Goal: Contribute content: Contribute content

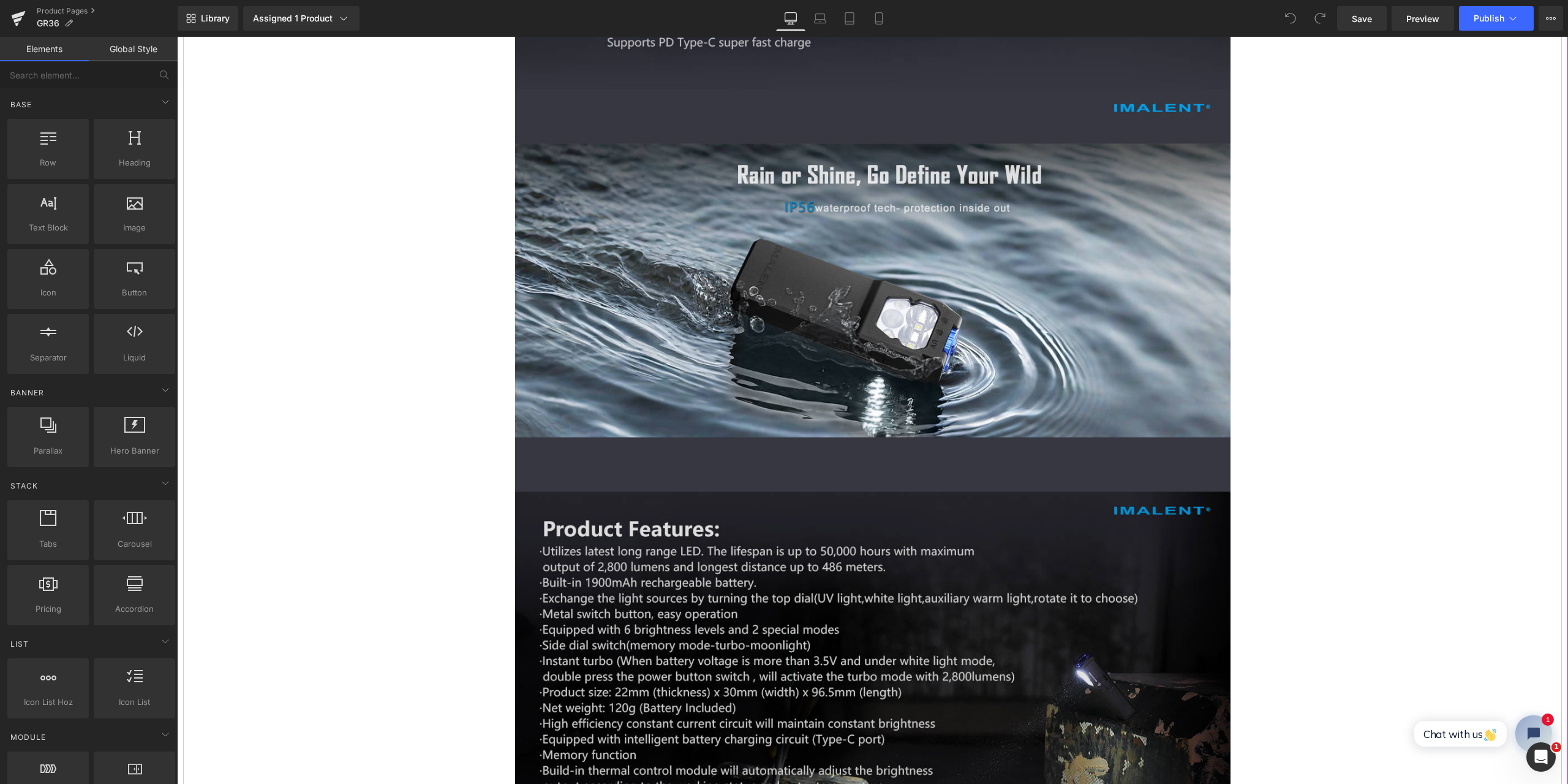
scroll to position [9253, 0]
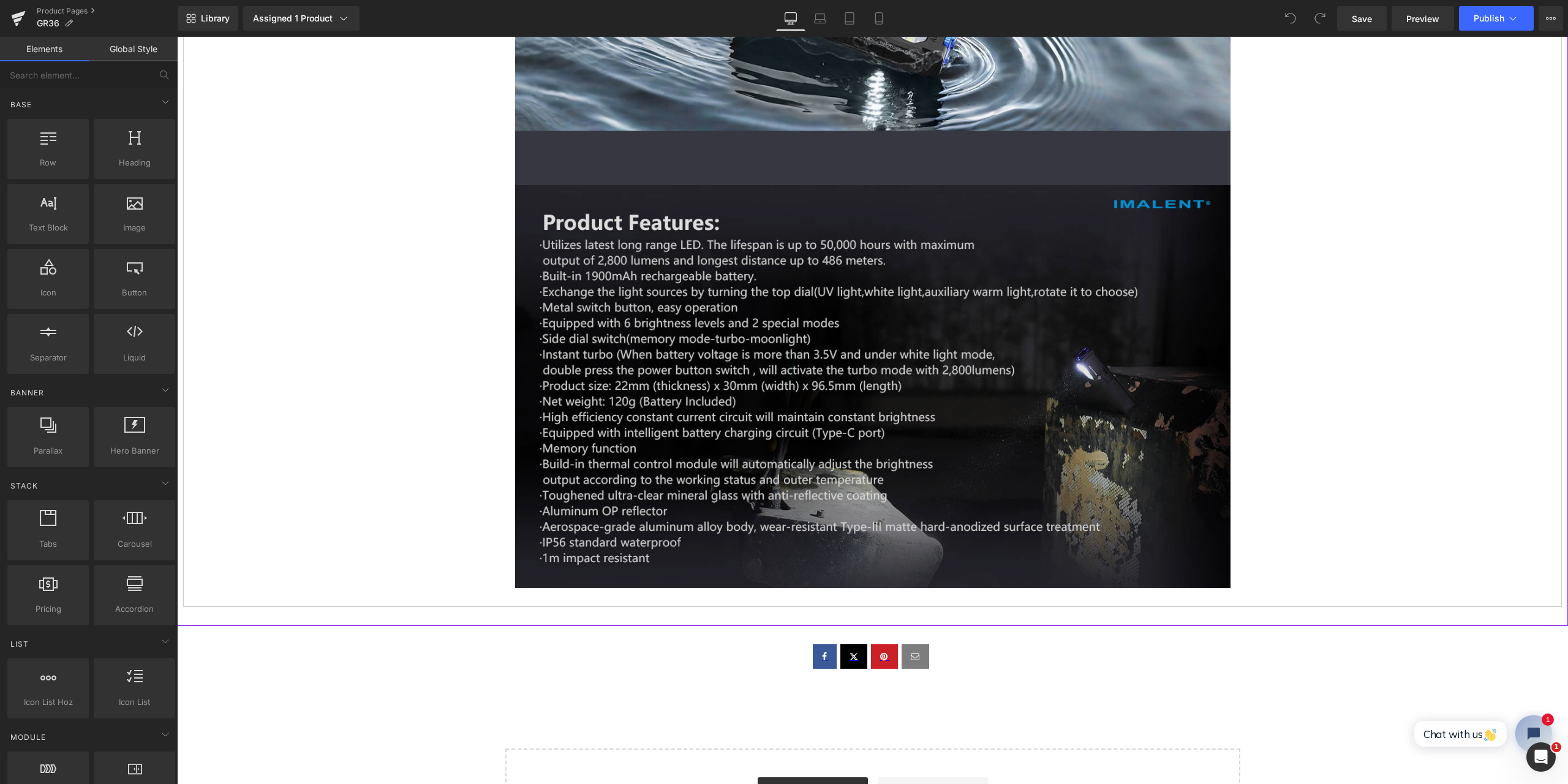
click at [862, 457] on img at bounding box center [873, 386] width 716 height 403
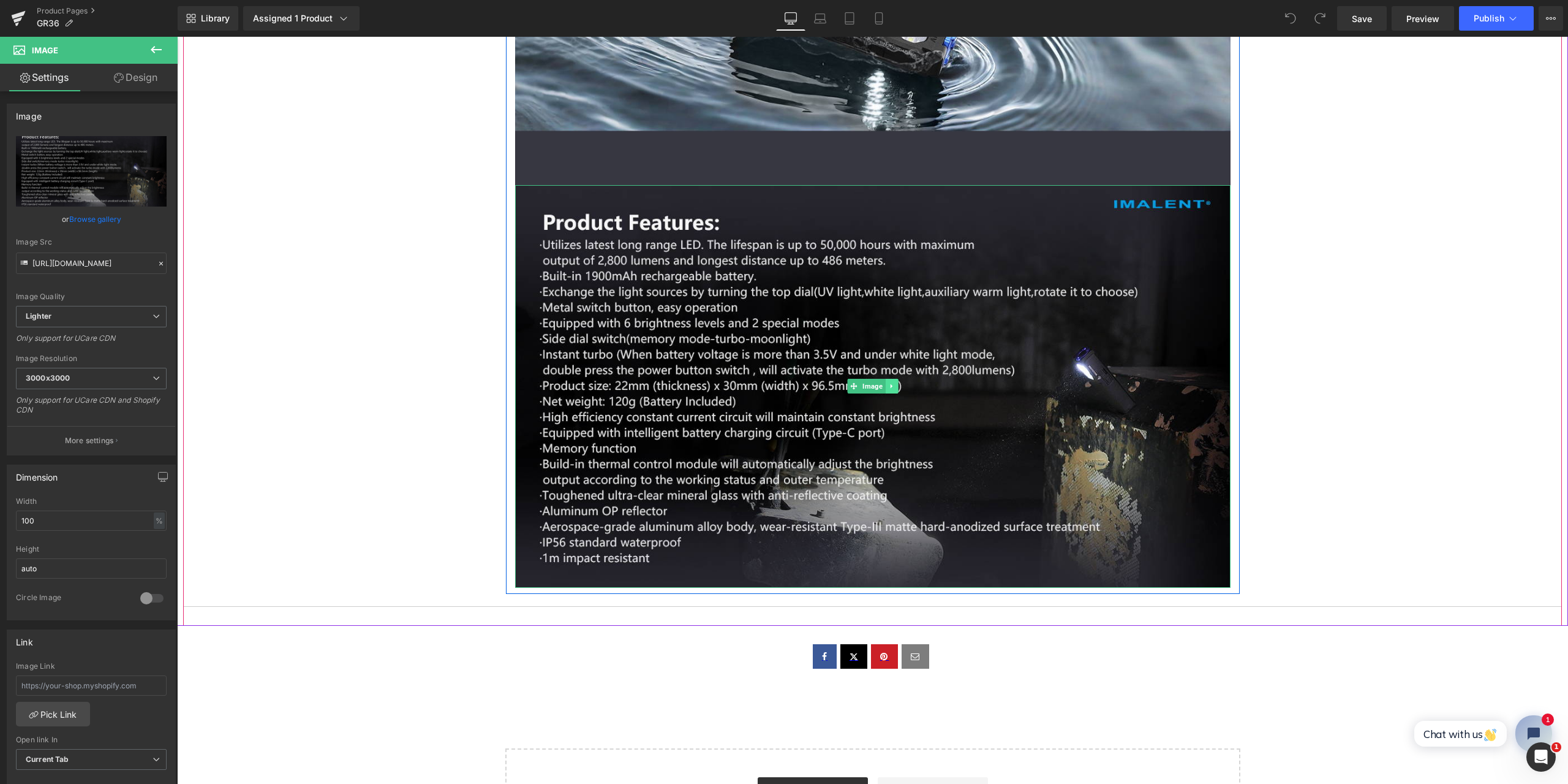
click at [890, 384] on icon at bounding box center [891, 386] width 2 height 4
click at [882, 382] on icon at bounding box center [885, 386] width 7 height 7
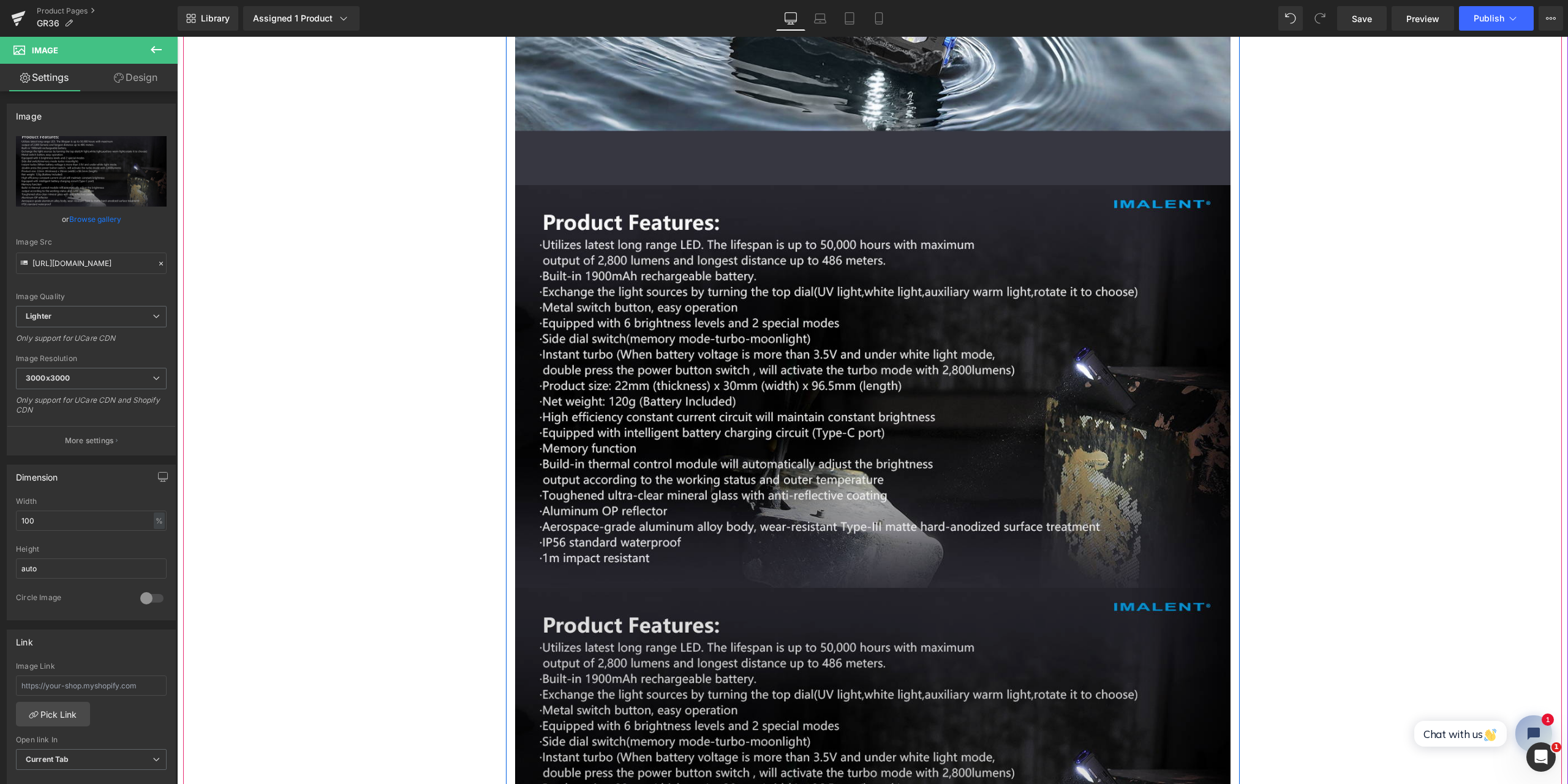
scroll to position [9498, 0]
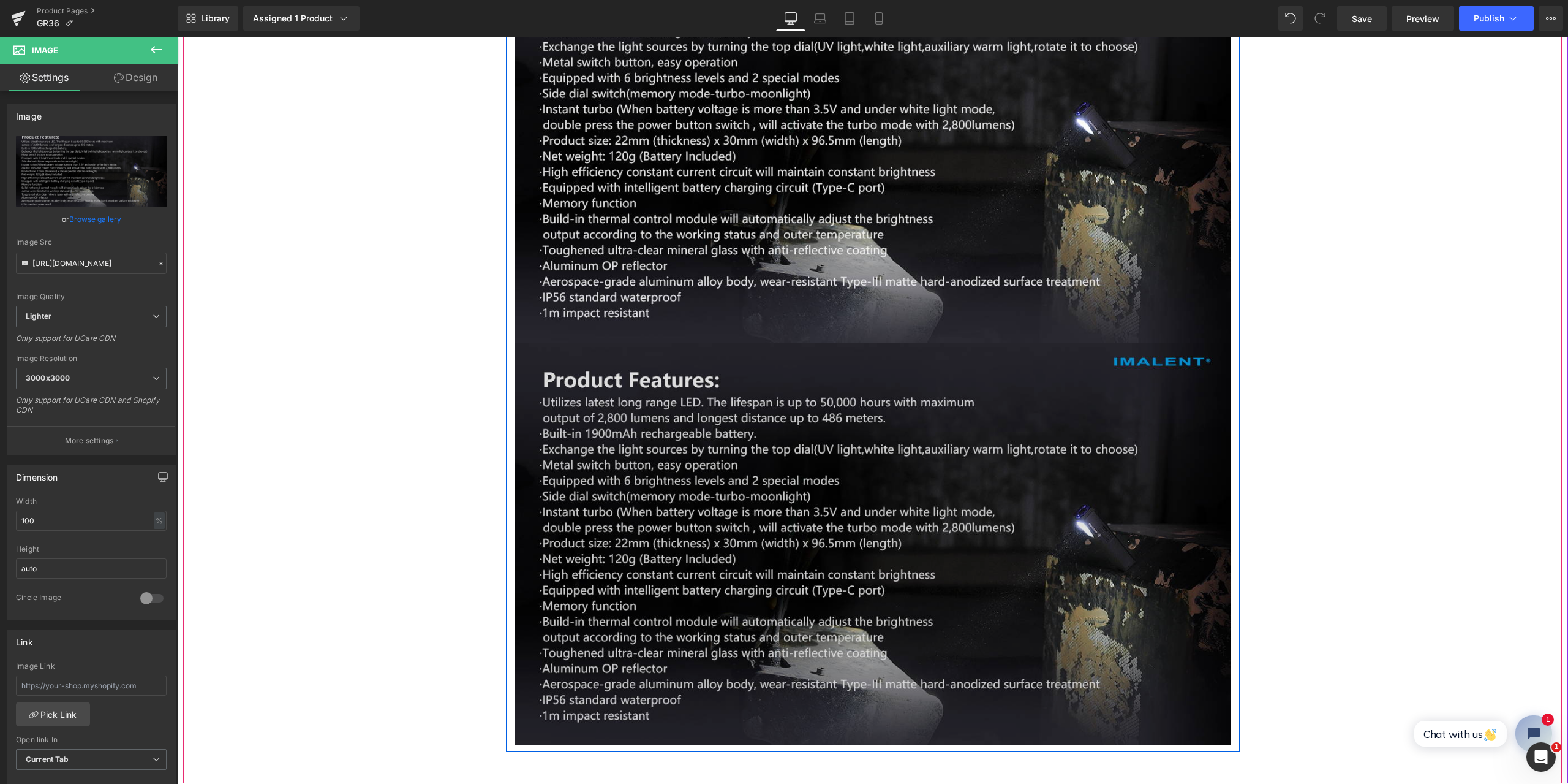
click at [747, 429] on img at bounding box center [873, 544] width 716 height 403
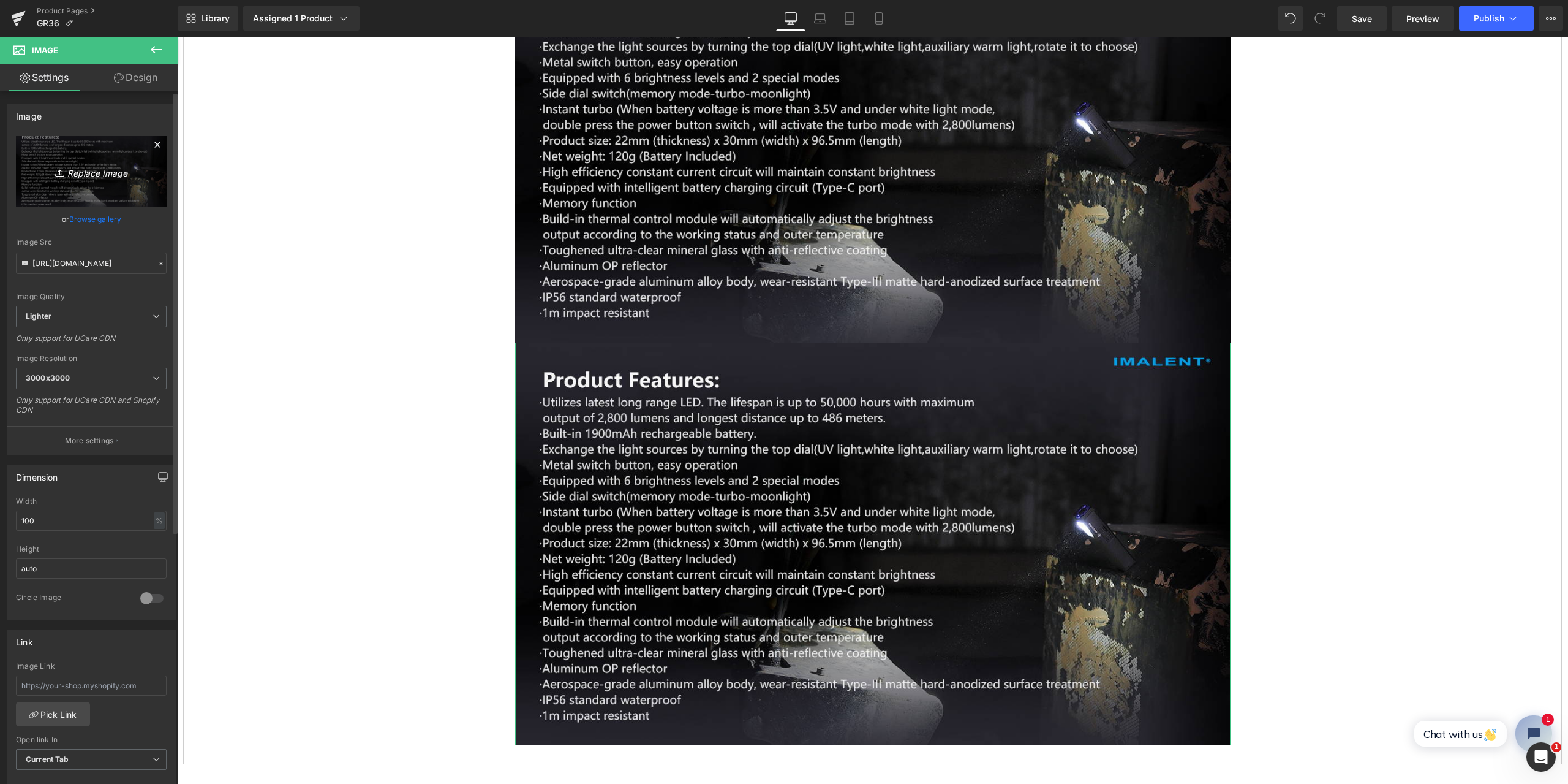
click at [80, 168] on icon "Replace Image" at bounding box center [91, 171] width 98 height 15
type input "C:\fakepath\GR36-20-.jpg"
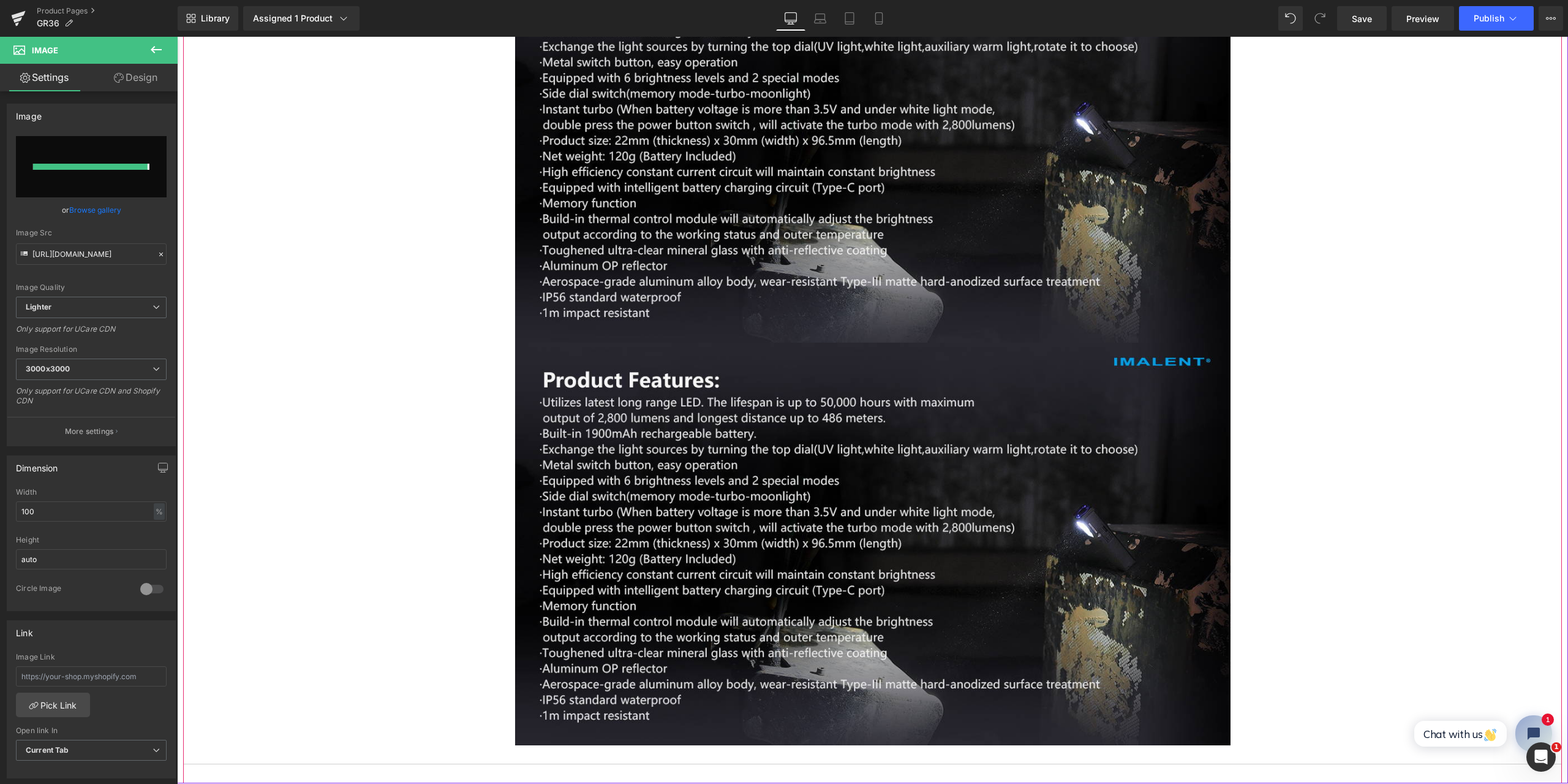
type input "[URL][DOMAIN_NAME]"
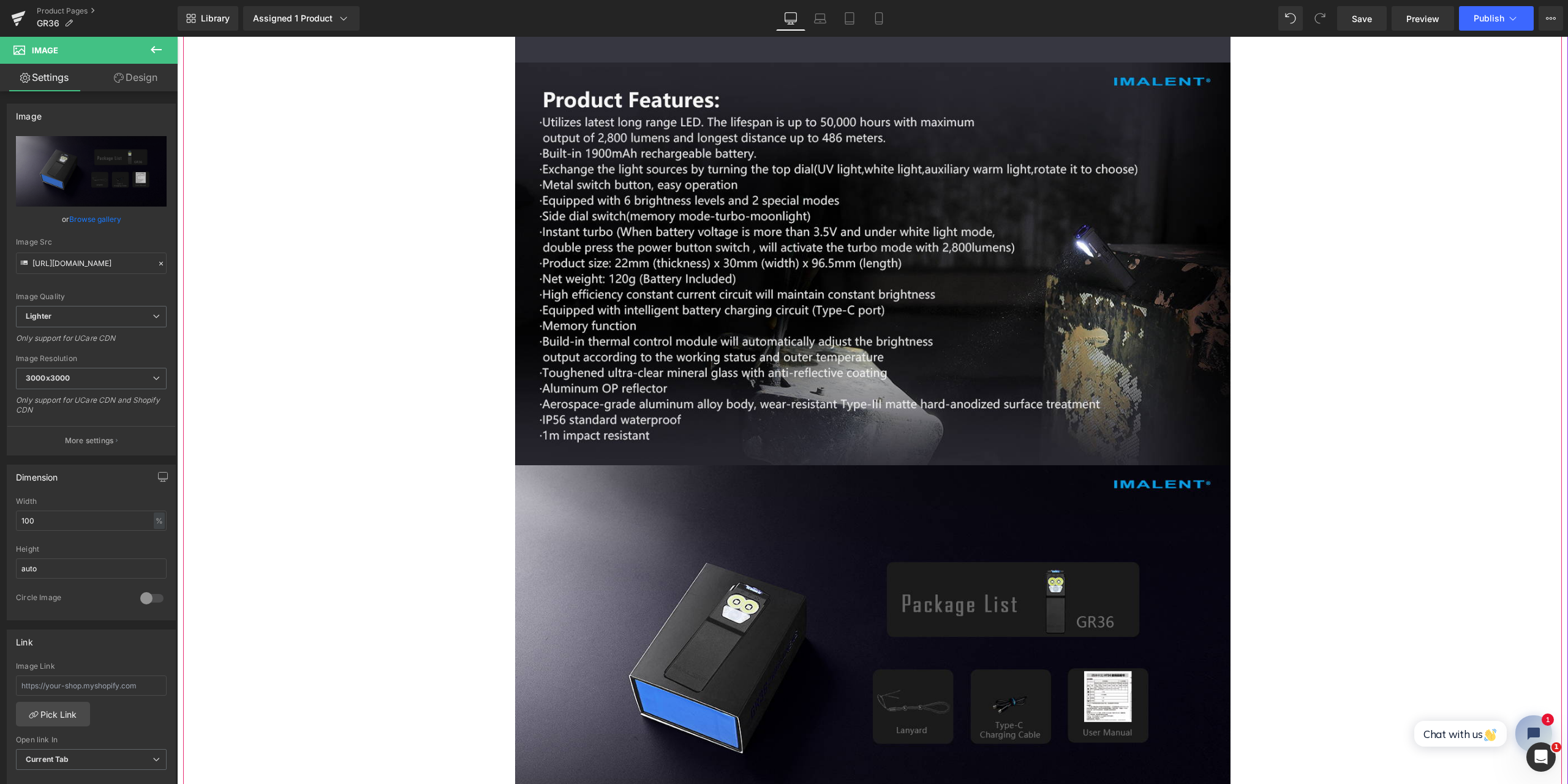
scroll to position [9130, 0]
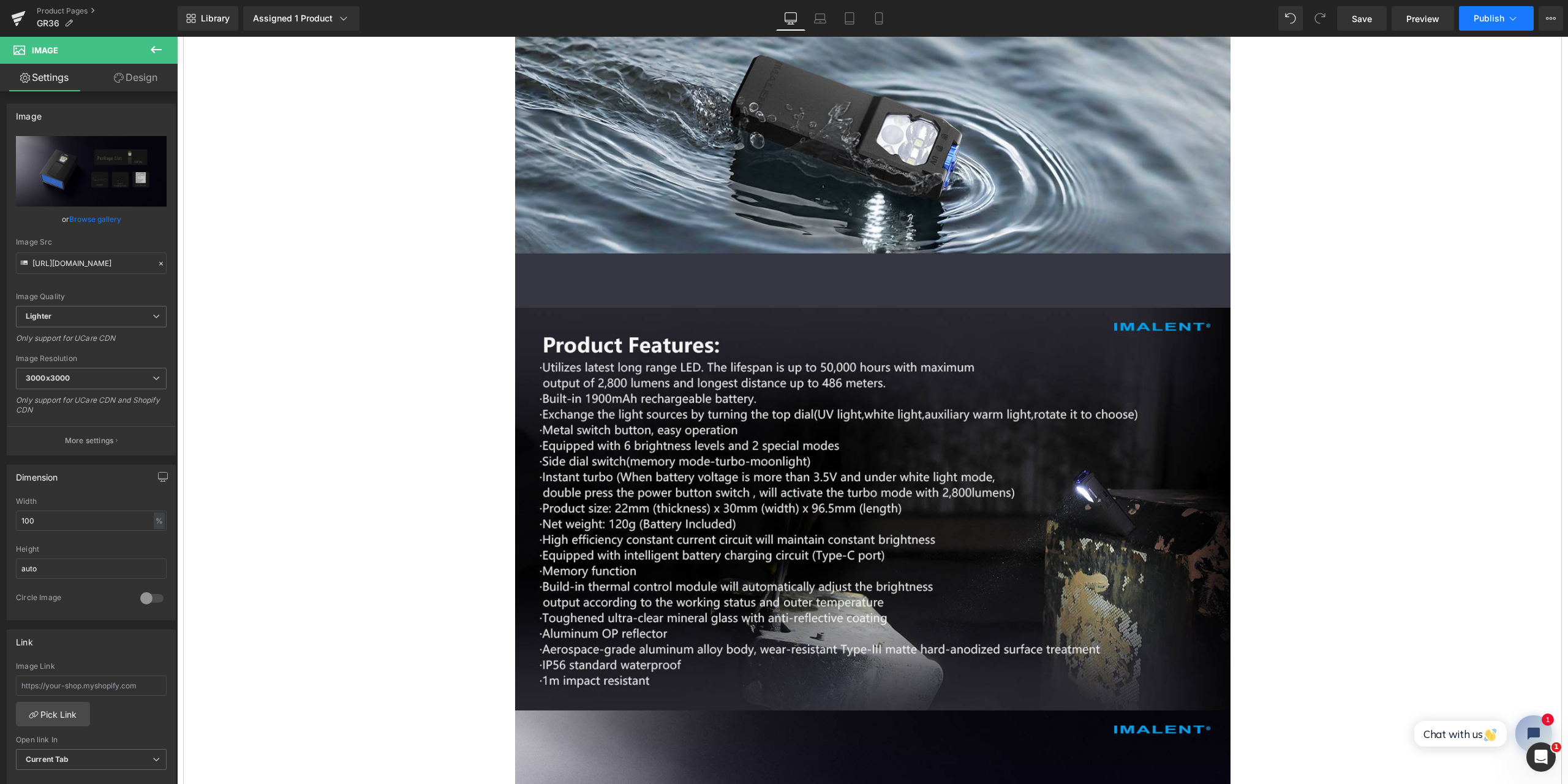
click at [1521, 15] on button "Publish" at bounding box center [1496, 19] width 75 height 24
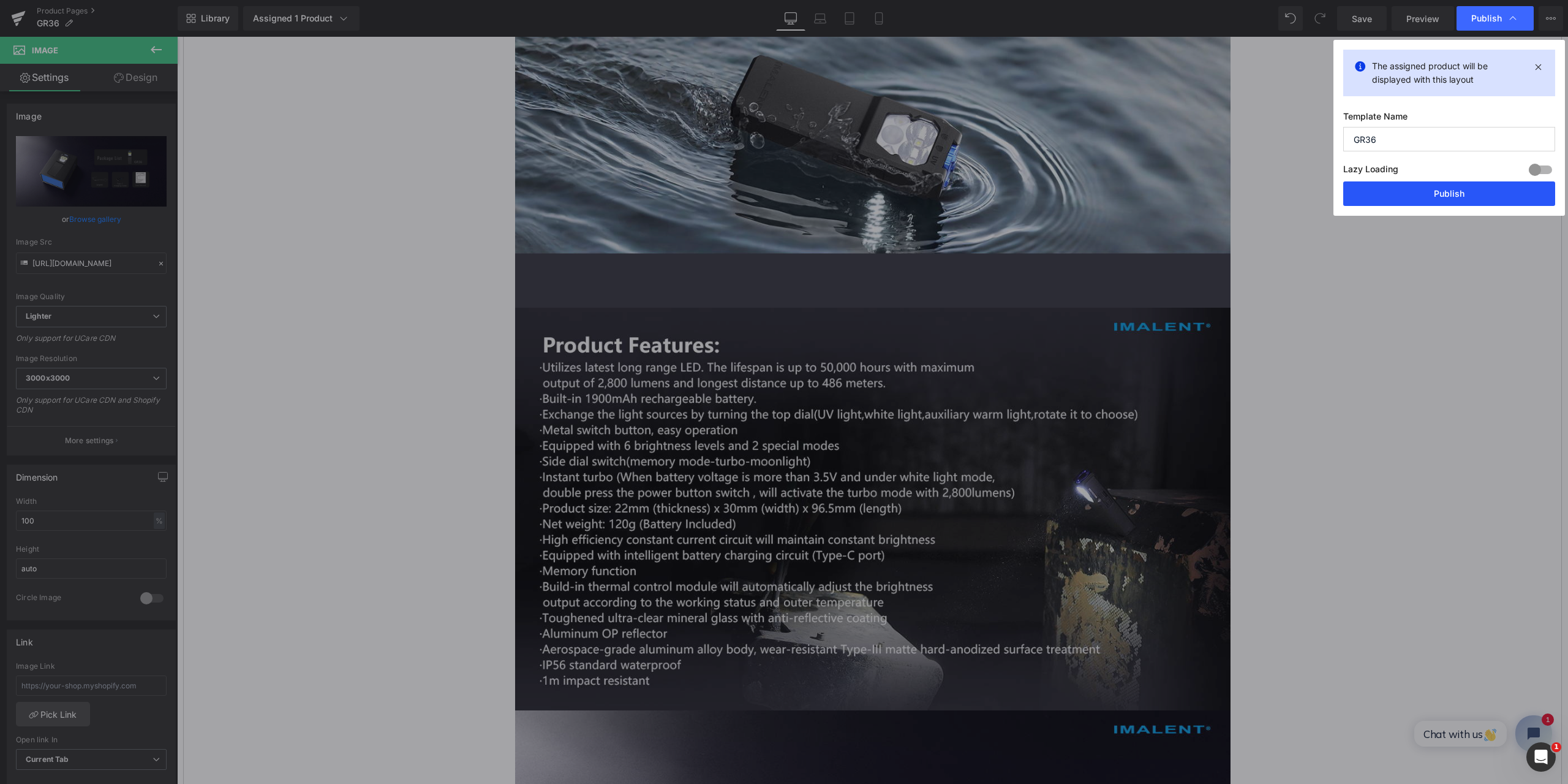
click at [1458, 193] on button "Publish" at bounding box center [1449, 194] width 212 height 24
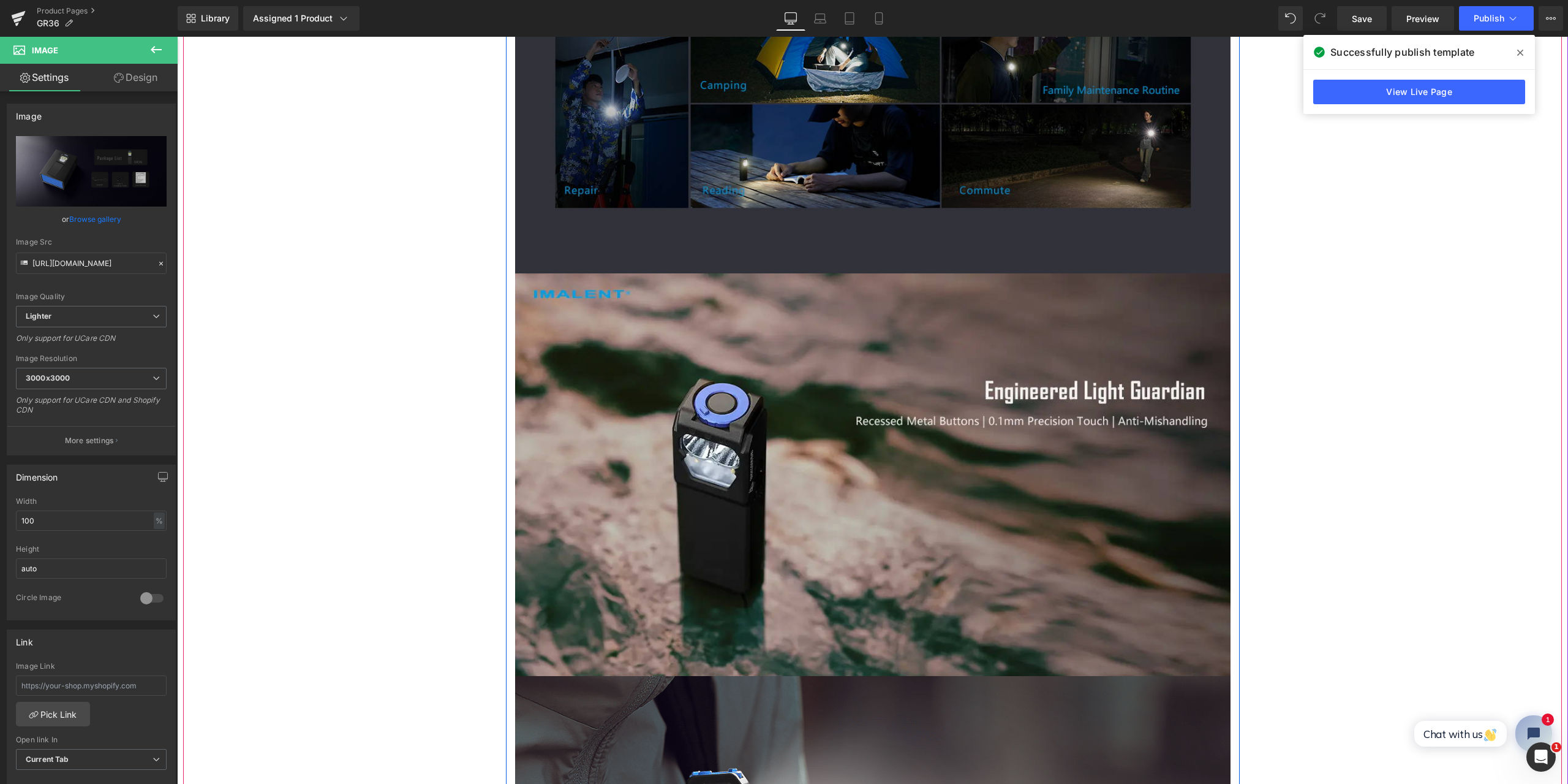
scroll to position [5760, 0]
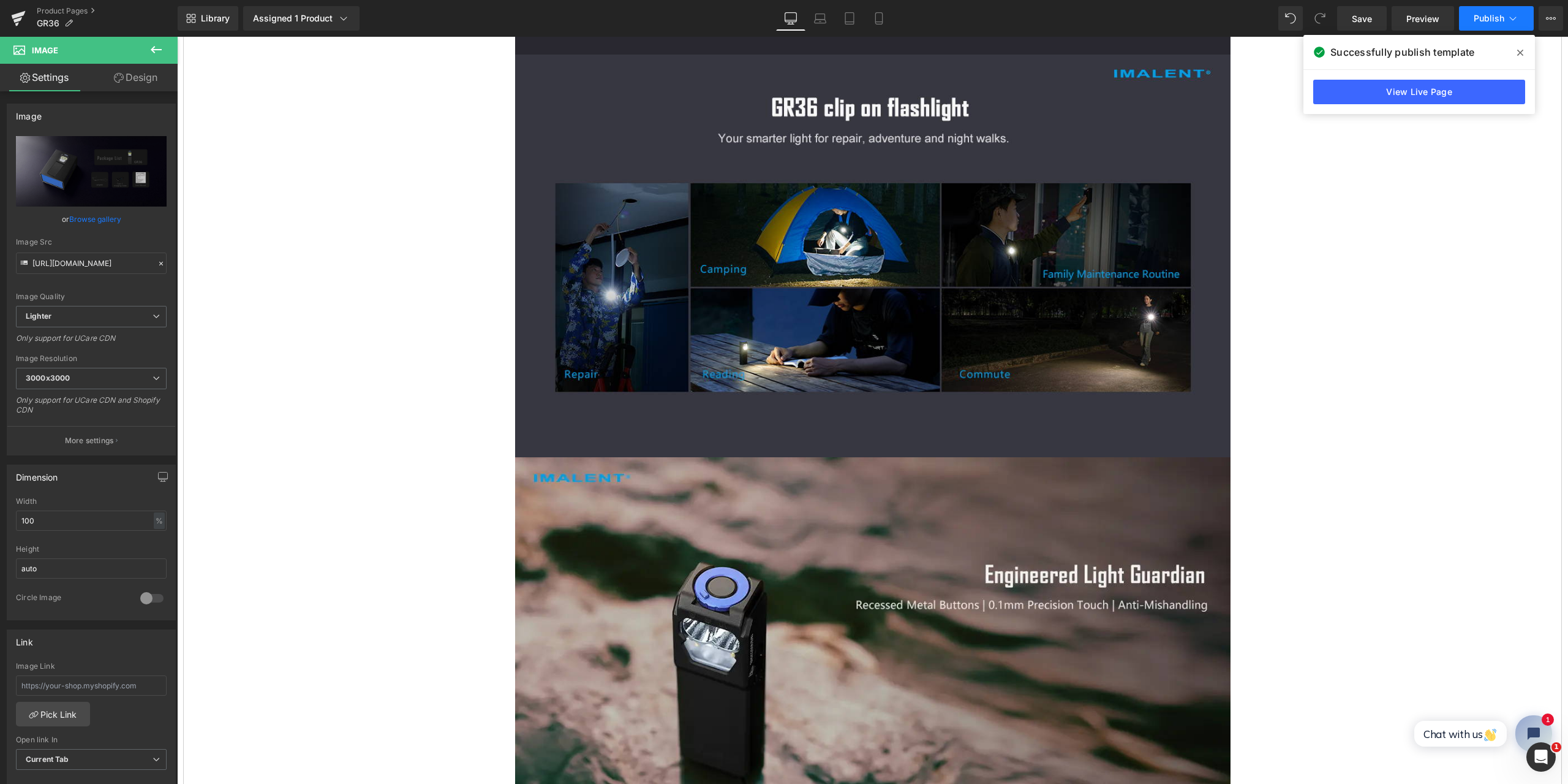
click at [1517, 15] on icon at bounding box center [1513, 18] width 12 height 12
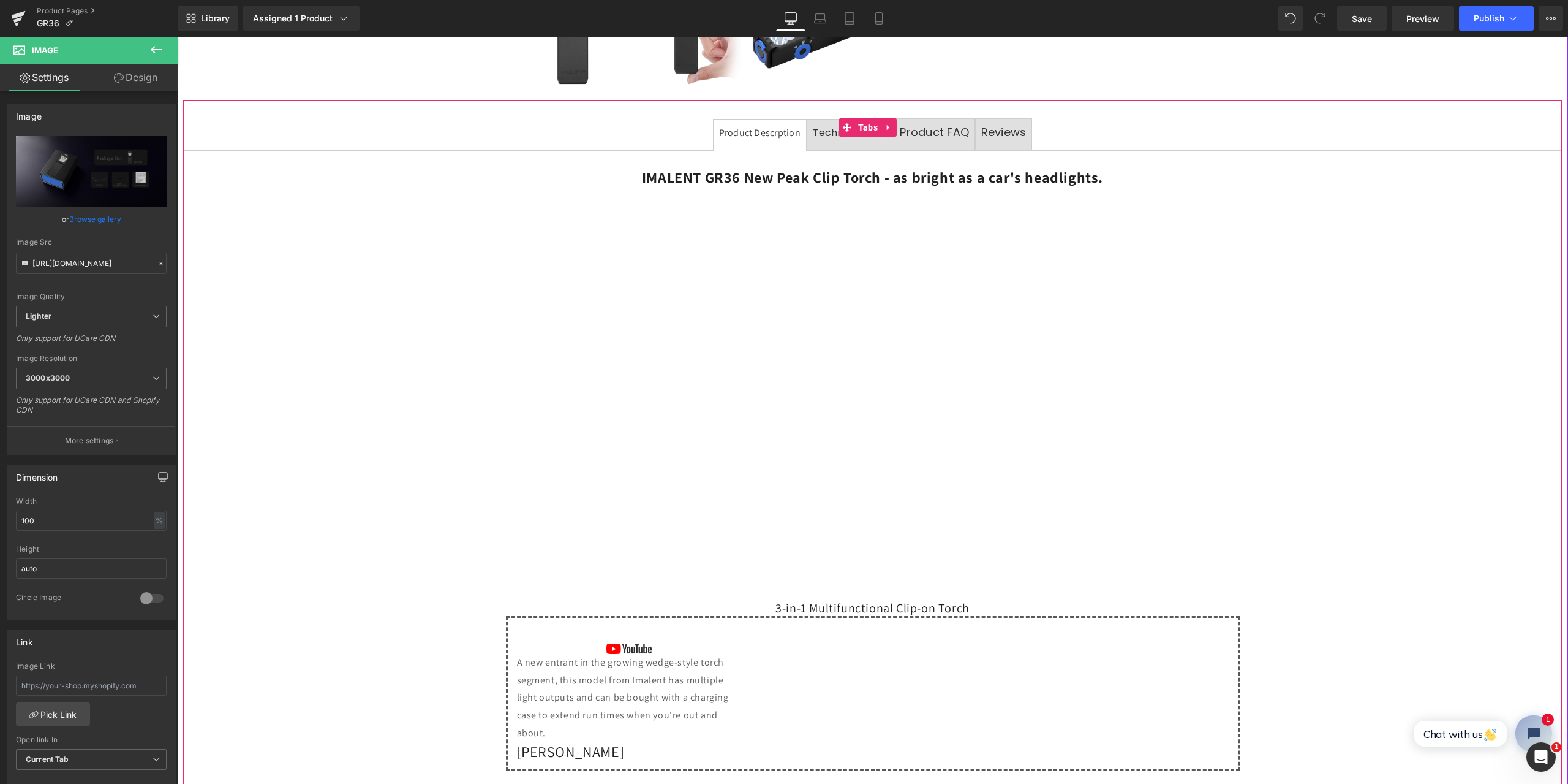
scroll to position [307, 0]
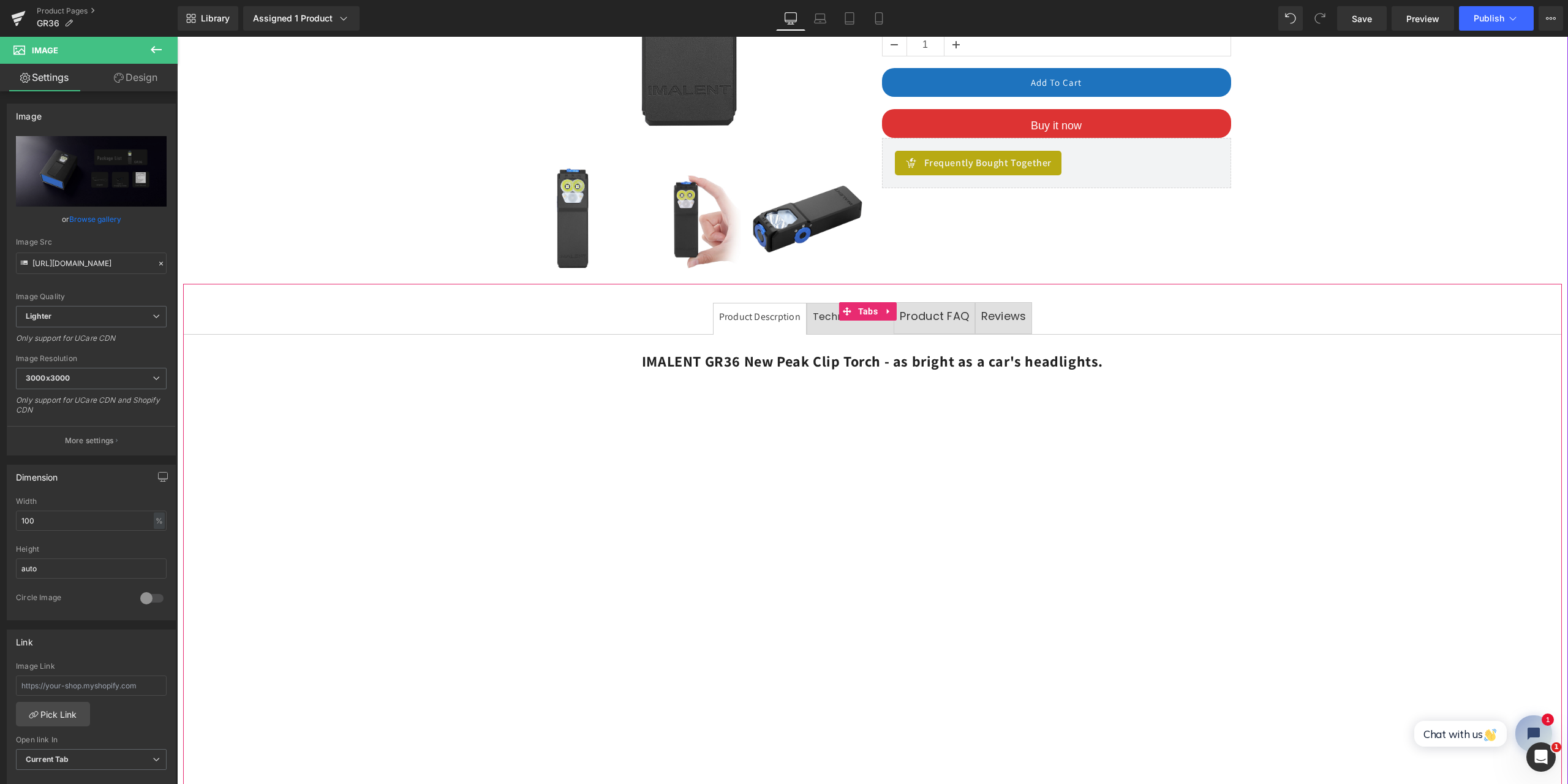
click at [823, 318] on span "Technical Data" at bounding box center [850, 316] width 75 height 14
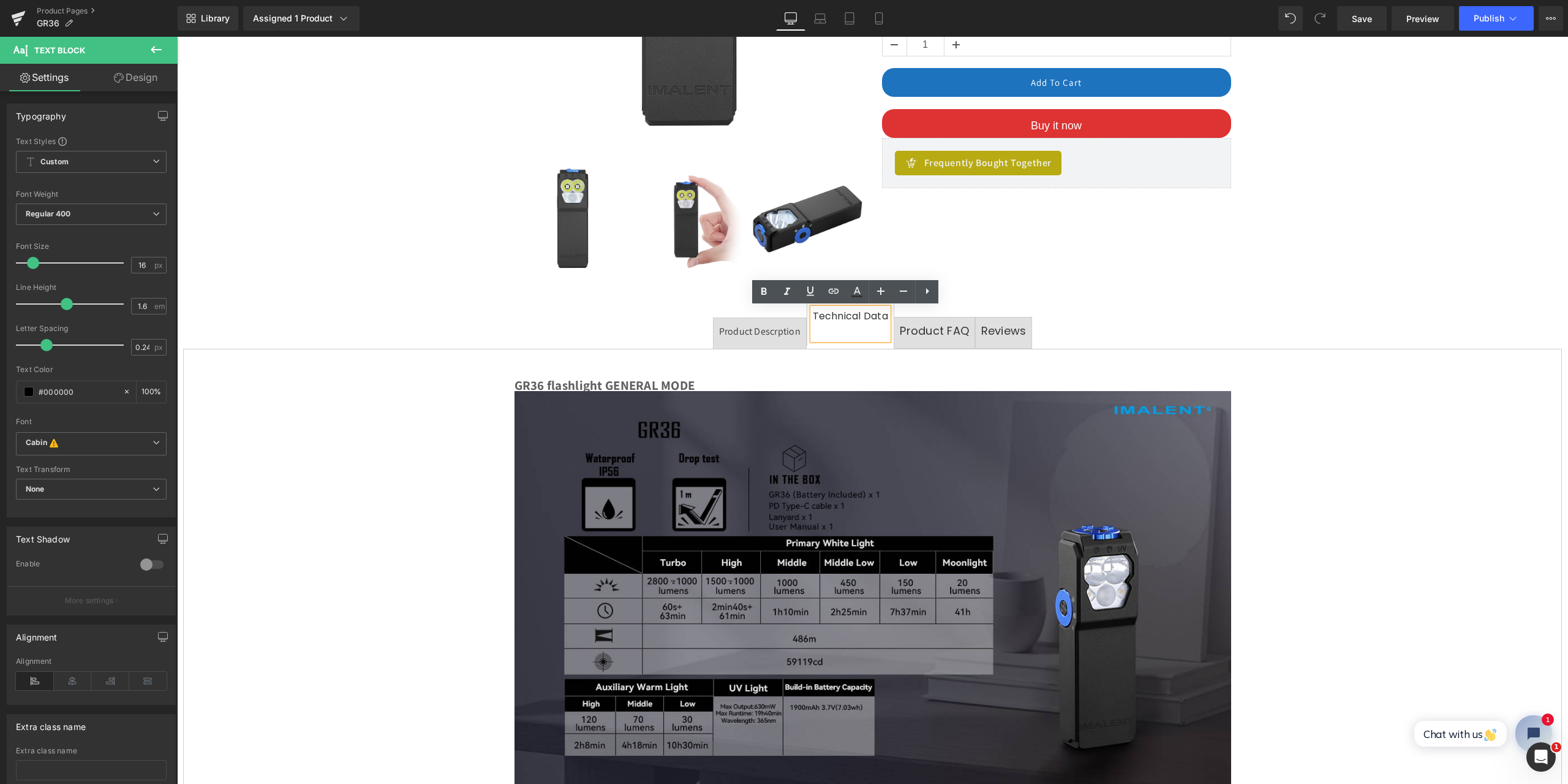
click at [1163, 302] on ul "Product Descrption Text Block Technical Data Text Block Product FAQ Text Block …" at bounding box center [873, 326] width 1379 height 47
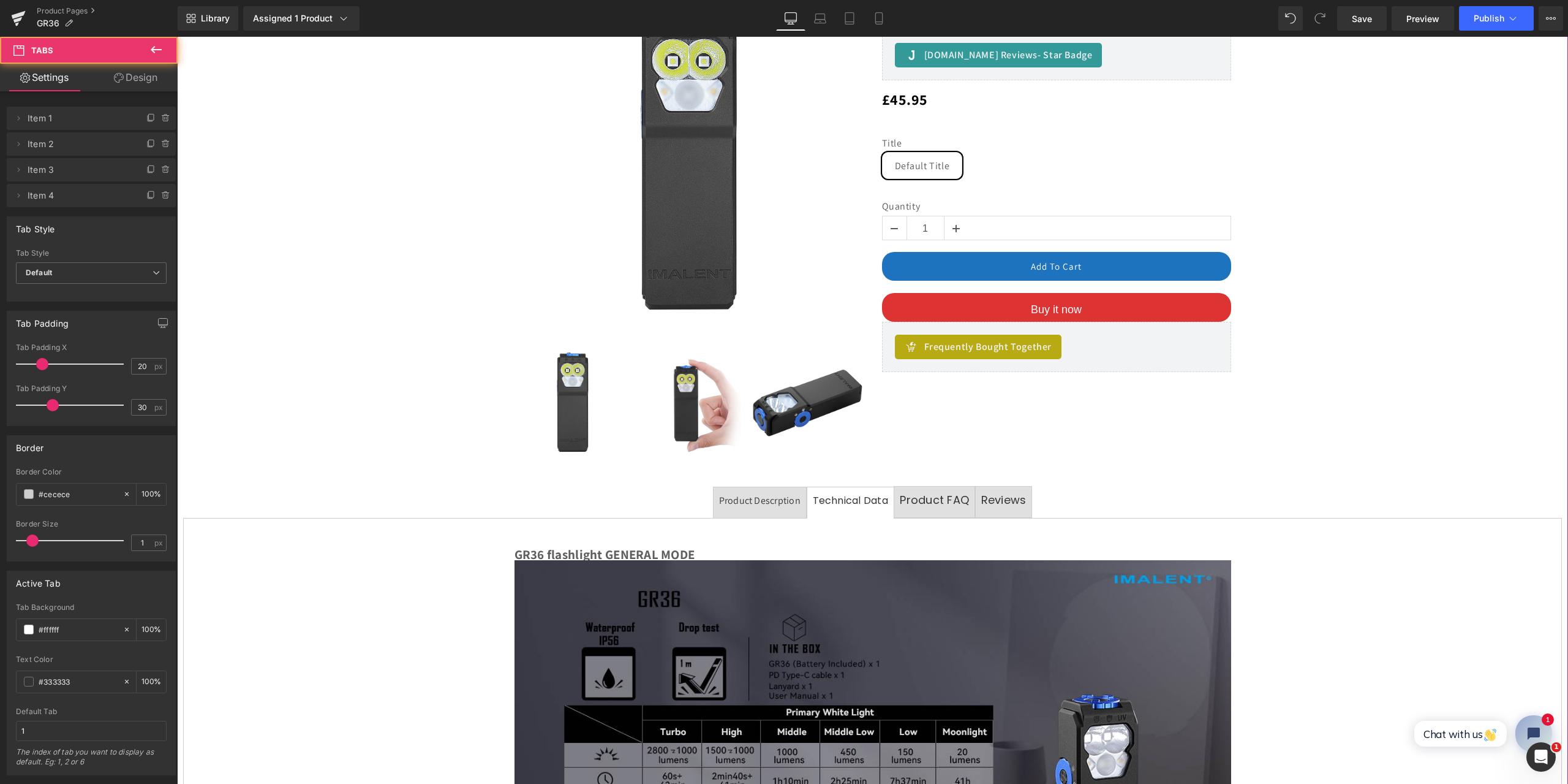
scroll to position [0, 0]
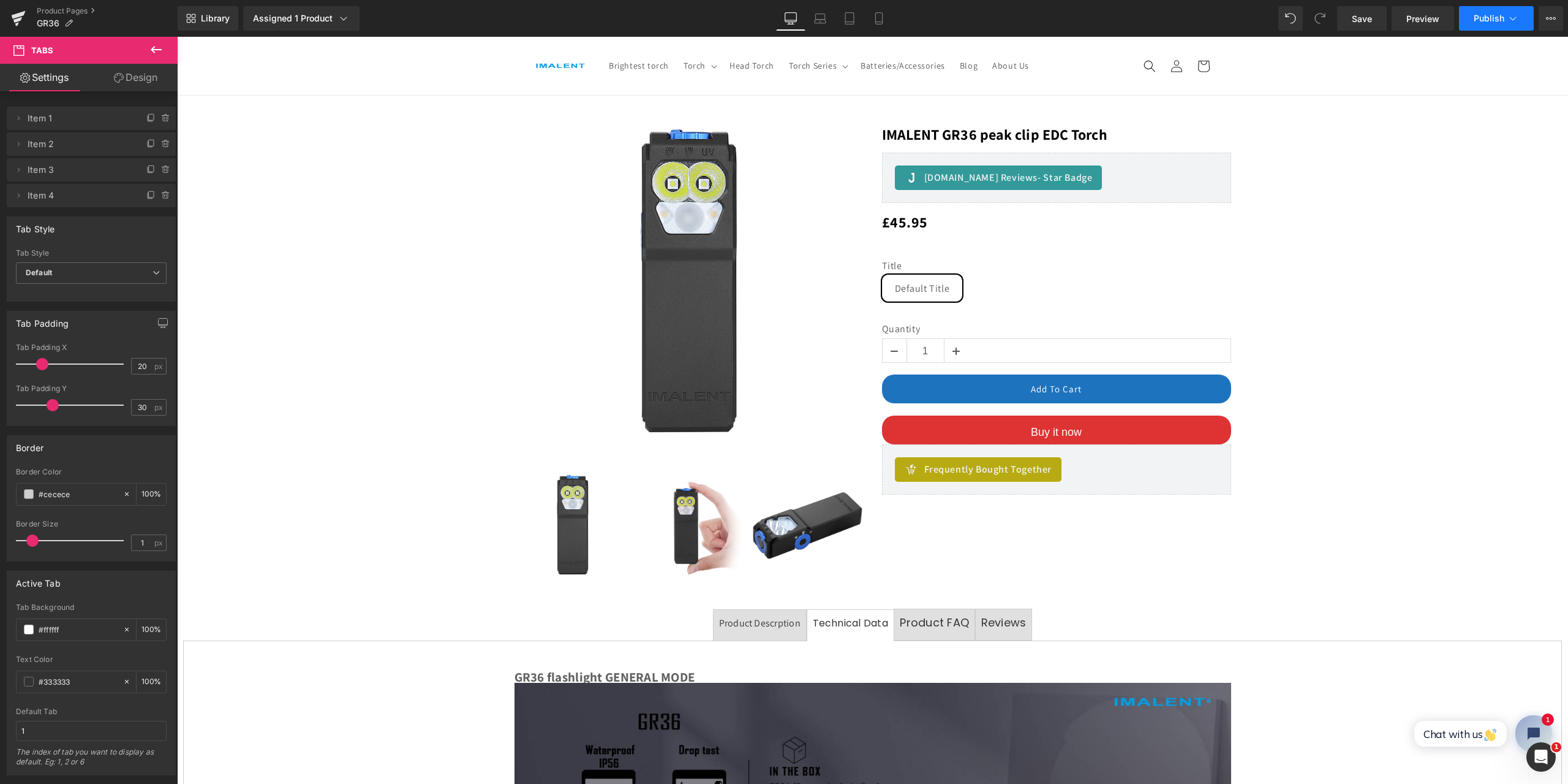
click at [1511, 21] on icon at bounding box center [1513, 18] width 12 height 12
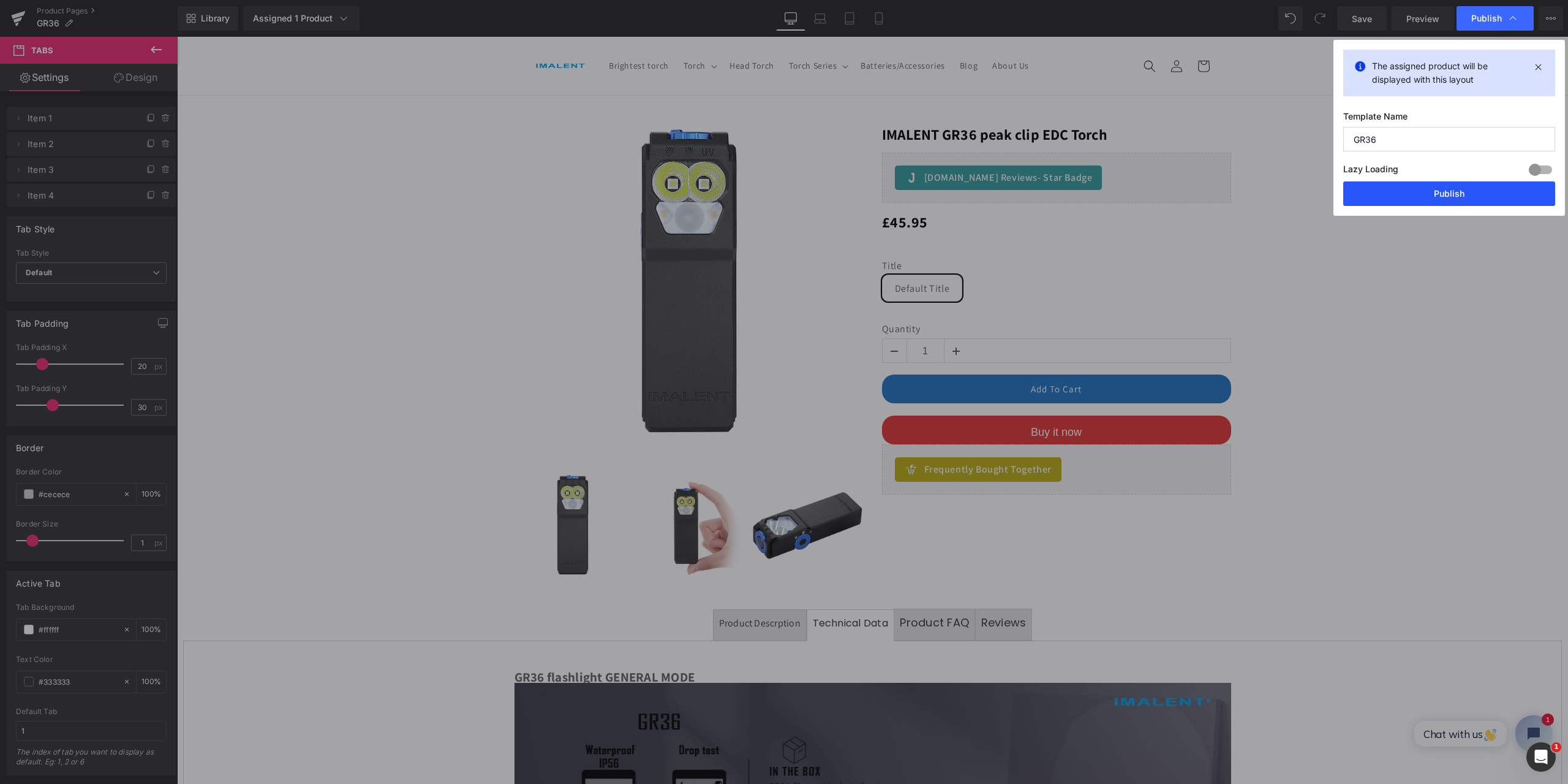
click at [1438, 191] on button "Publish" at bounding box center [1449, 194] width 212 height 24
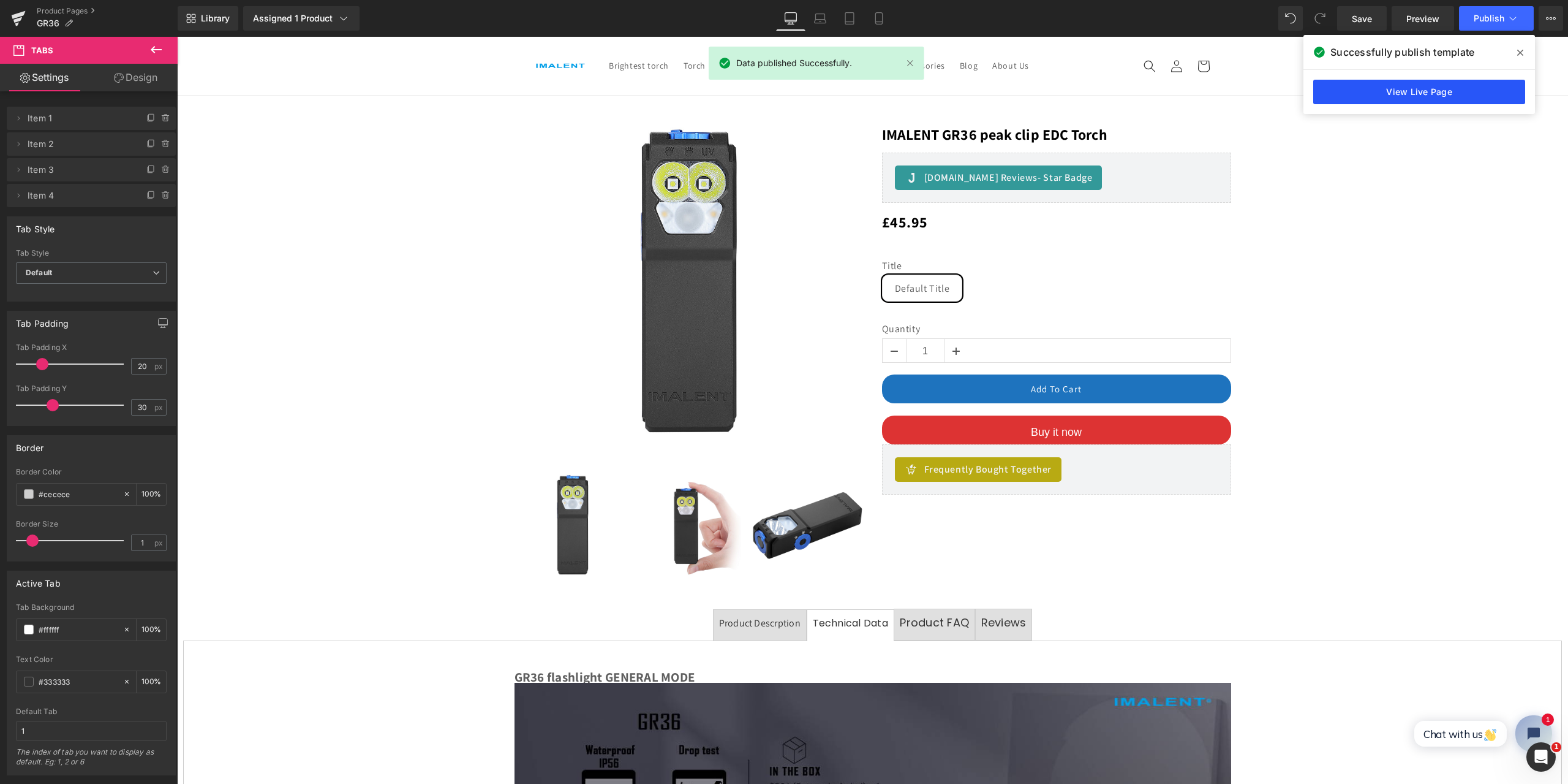
click at [1406, 93] on link "View Live Page" at bounding box center [1419, 92] width 212 height 24
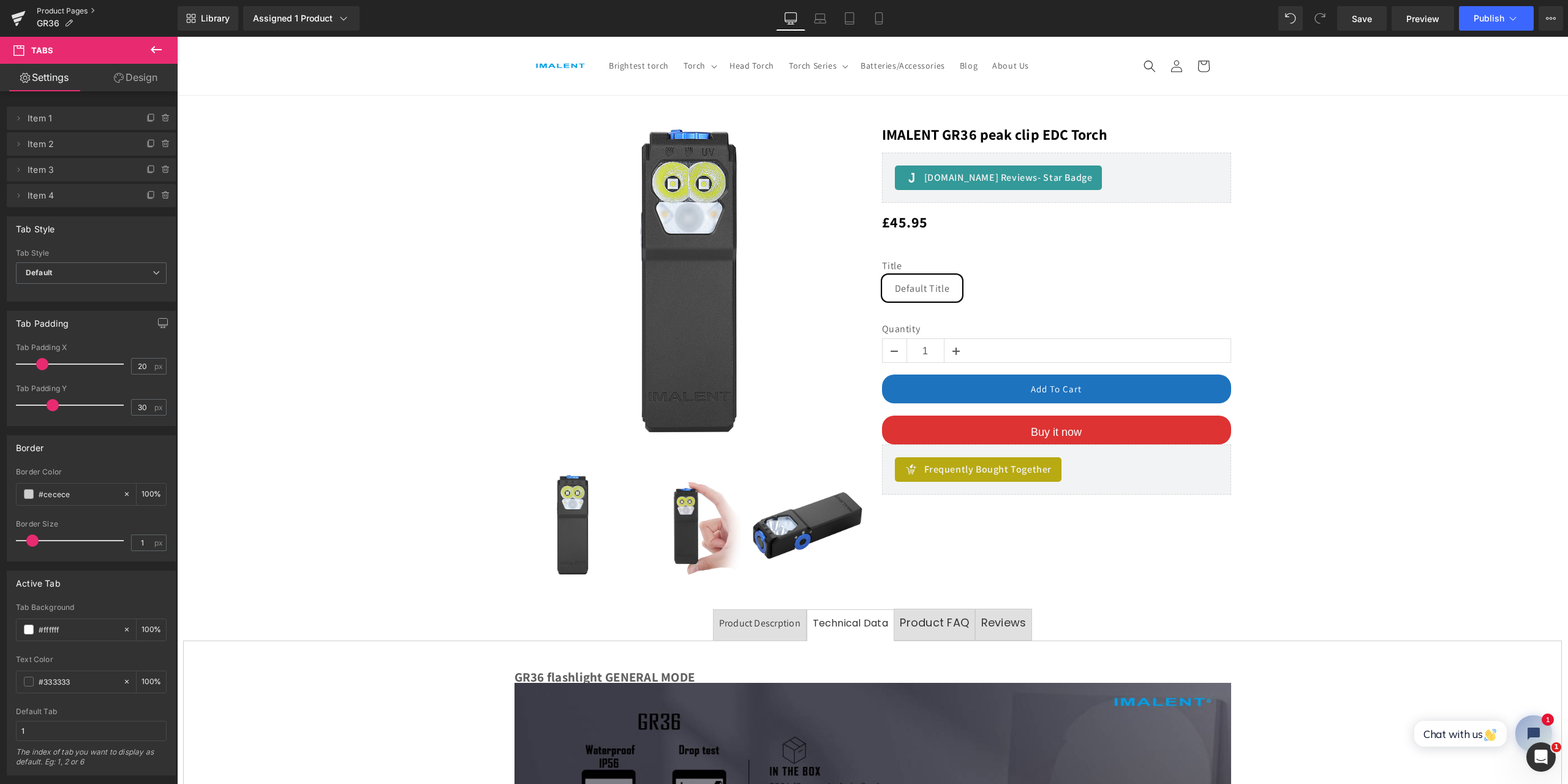
click at [65, 7] on link "Product Pages" at bounding box center [107, 11] width 141 height 10
